Goal: Task Accomplishment & Management: Manage account settings

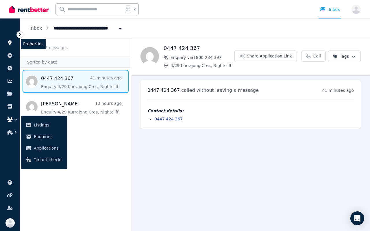
click at [8, 40] on link at bounding box center [10, 42] width 11 height 9
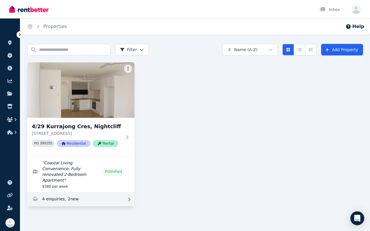
click at [86, 174] on link "Enquiries for 4/29 Kurrajong Cres, Nightcliff" at bounding box center [80, 200] width 107 height 14
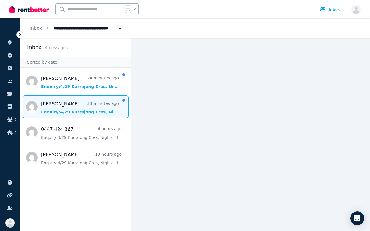
click at [63, 107] on span "Message list" at bounding box center [75, 106] width 111 height 23
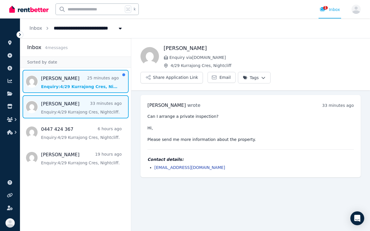
click at [62, 91] on span "Message list" at bounding box center [75, 81] width 111 height 23
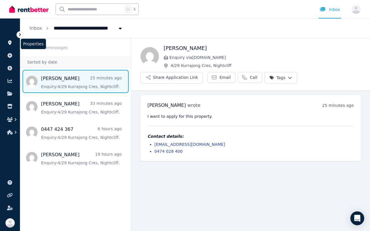
click at [8, 42] on icon at bounding box center [9, 42] width 3 height 5
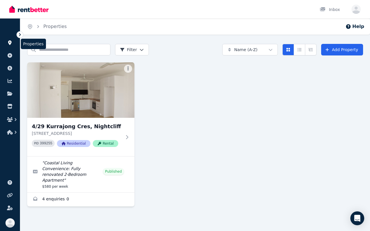
click at [8, 43] on icon at bounding box center [10, 42] width 6 height 5
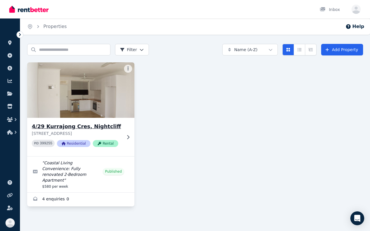
click at [57, 111] on img at bounding box center [81, 90] width 113 height 58
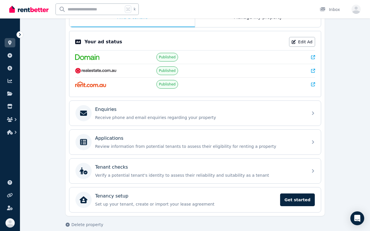
scroll to position [113, 0]
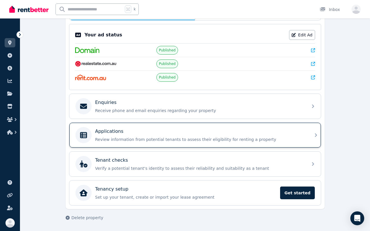
click at [175, 145] on div "Applications Review information from potential tenants to assess their eligibil…" at bounding box center [194, 135] width 251 height 25
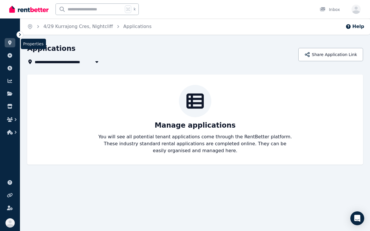
click at [11, 45] on link at bounding box center [10, 42] width 11 height 9
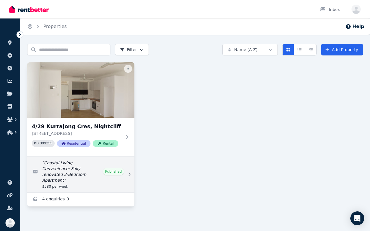
click at [56, 161] on link "Edit listing: Coastal Living Convenience: Fully renovated 2-Bedroom Apartment" at bounding box center [80, 175] width 107 height 36
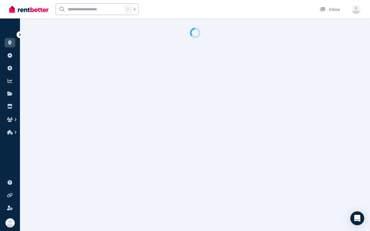
select select "**"
select select "**********"
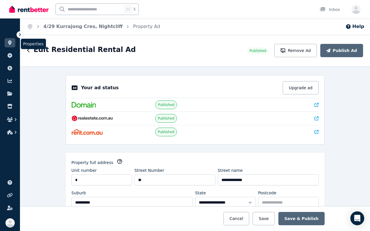
click at [12, 44] on icon at bounding box center [10, 42] width 6 height 5
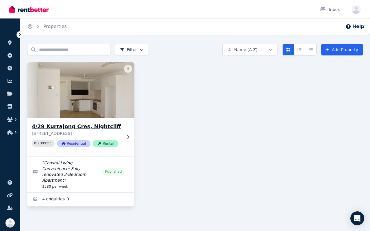
click at [64, 85] on img at bounding box center [81, 90] width 113 height 58
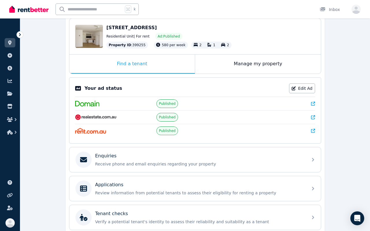
scroll to position [113, 0]
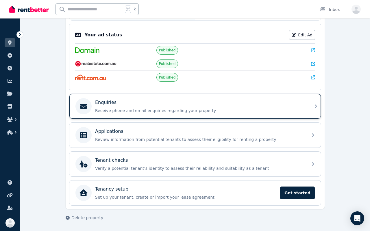
click at [108, 112] on p "Receive phone and email enquiries regarding your property" at bounding box center [199, 111] width 209 height 6
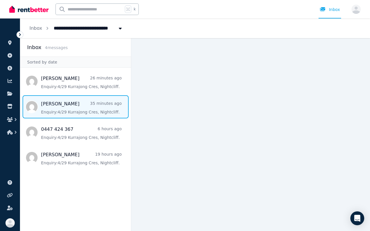
click at [82, 112] on span "Message list" at bounding box center [75, 106] width 111 height 23
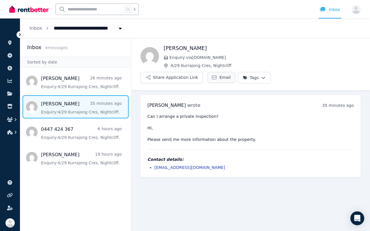
click at [231, 75] on span "Email" at bounding box center [224, 78] width 11 height 6
drag, startPoint x: 205, startPoint y: 153, endPoint x: 155, endPoint y: 154, distance: 50.6
click at [155, 165] on li "[EMAIL_ADDRESS][DOMAIN_NAME]" at bounding box center [253, 168] width 199 height 6
click at [270, 123] on pre "Can I arrange a private inspection? Hi, Please send me more information about t…" at bounding box center [250, 128] width 206 height 29
click at [231, 75] on span "Email" at bounding box center [224, 78] width 11 height 6
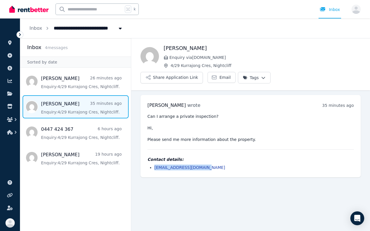
drag, startPoint x: 206, startPoint y: 153, endPoint x: 154, endPoint y: 154, distance: 52.3
click at [154, 165] on ul "[EMAIL_ADDRESS][DOMAIN_NAME]" at bounding box center [250, 168] width 206 height 6
copy link "[EMAIL_ADDRESS][DOMAIN_NAME]"
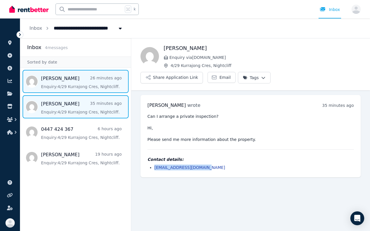
click at [69, 88] on span "Message list" at bounding box center [75, 81] width 111 height 23
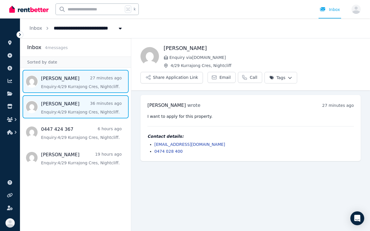
click at [64, 113] on span "Message list" at bounding box center [75, 106] width 111 height 23
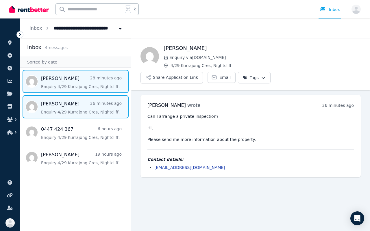
click at [71, 79] on span "Message list" at bounding box center [75, 81] width 111 height 23
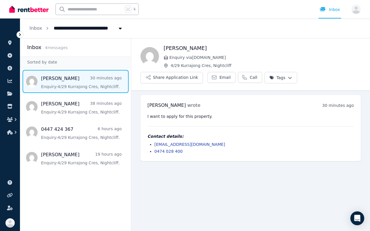
click at [70, 95] on ul "[PERSON_NAME] 30 minutes ago Enquiry: [STREET_ADDRESS][PERSON_NAME] . [PERSON_N…" at bounding box center [75, 119] width 111 height 99
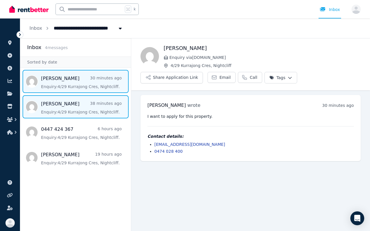
click at [72, 110] on span "Message list" at bounding box center [75, 106] width 111 height 23
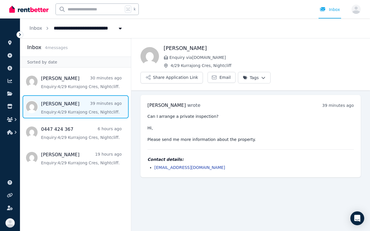
click at [343, 57] on html "**********" at bounding box center [185, 115] width 370 height 231
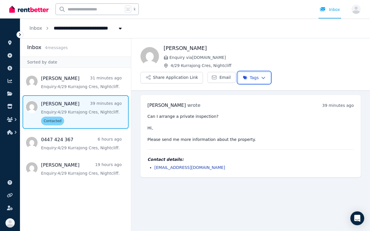
click at [87, 144] on html "**********" at bounding box center [185, 115] width 370 height 231
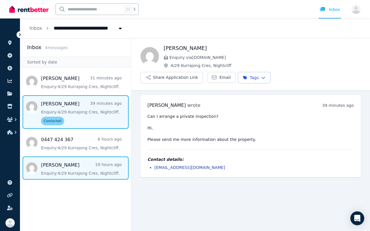
click at [86, 166] on span "Message list" at bounding box center [75, 168] width 111 height 23
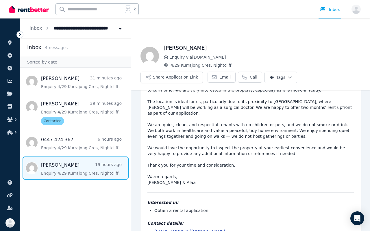
scroll to position [65, 0]
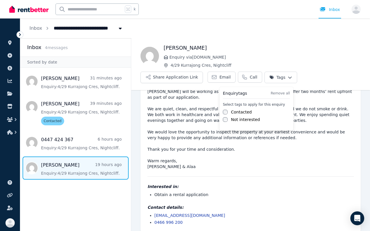
click at [284, 79] on html "**********" at bounding box center [185, 115] width 370 height 231
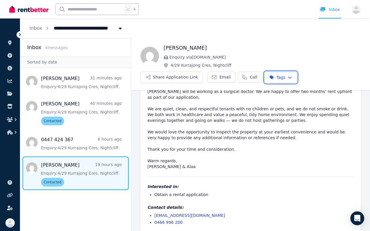
click at [70, 144] on html "**********" at bounding box center [185, 115] width 370 height 231
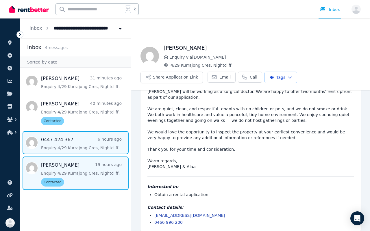
click at [68, 152] on span "Message list" at bounding box center [75, 142] width 111 height 23
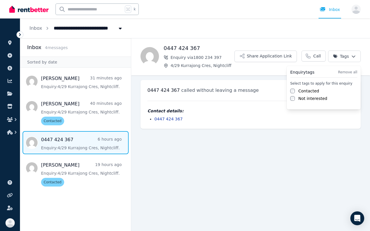
click at [343, 57] on html "**********" at bounding box center [185, 115] width 370 height 231
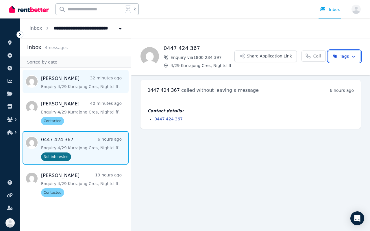
click at [83, 92] on html "**********" at bounding box center [185, 115] width 370 height 231
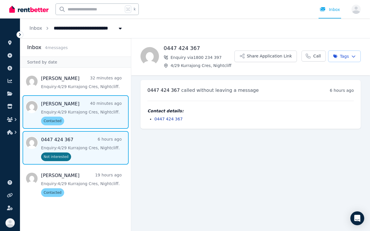
click at [81, 101] on span "Message list" at bounding box center [75, 112] width 111 height 34
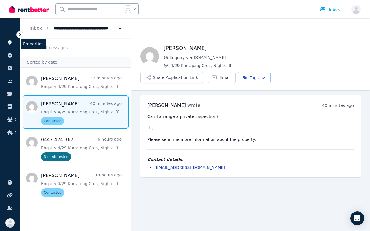
click at [8, 45] on icon at bounding box center [10, 42] width 6 height 5
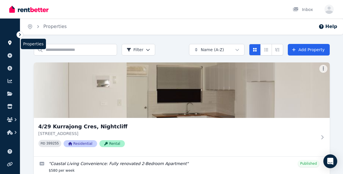
click at [11, 45] on link at bounding box center [10, 42] width 11 height 9
click at [11, 46] on link at bounding box center [10, 42] width 11 height 9
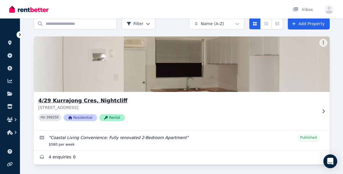
scroll to position [27, 0]
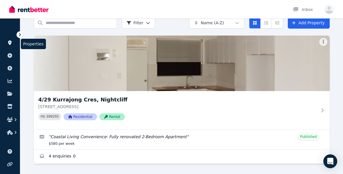
click at [10, 43] on icon at bounding box center [9, 42] width 3 height 5
